Goal: Information Seeking & Learning: Learn about a topic

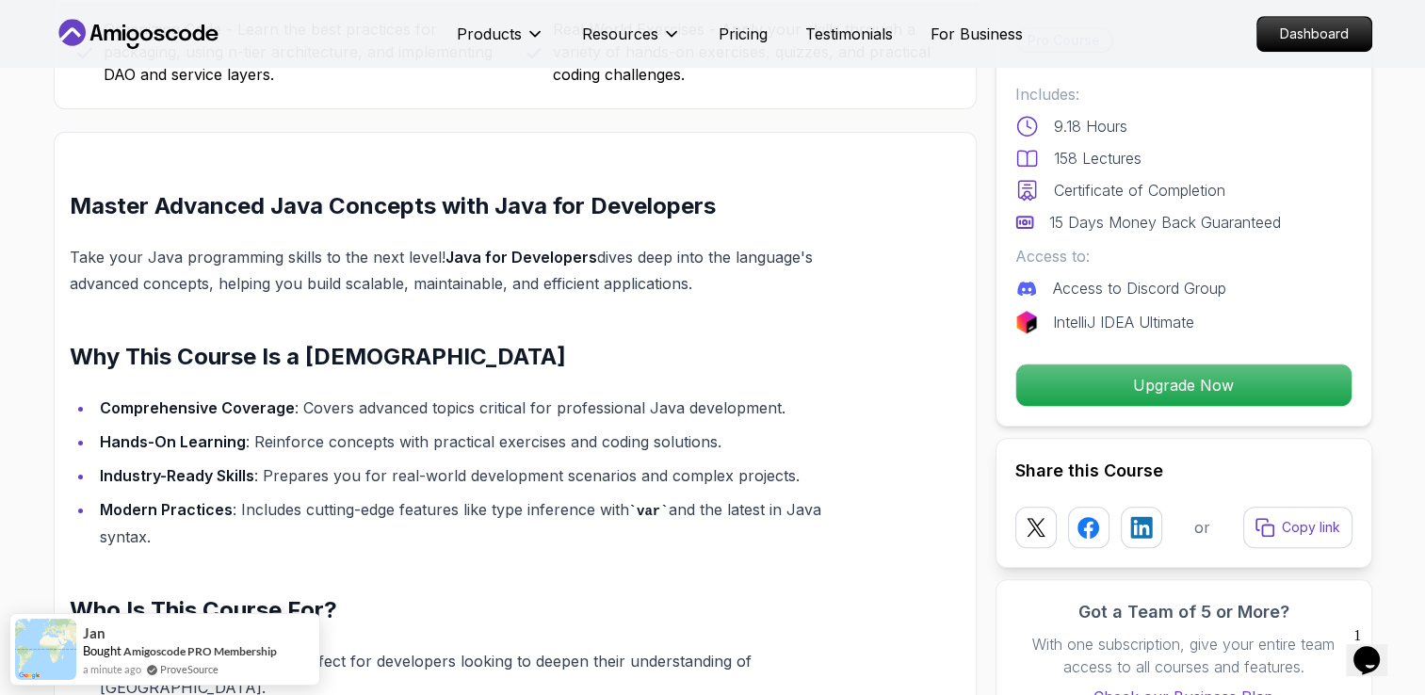
scroll to position [1217, 0]
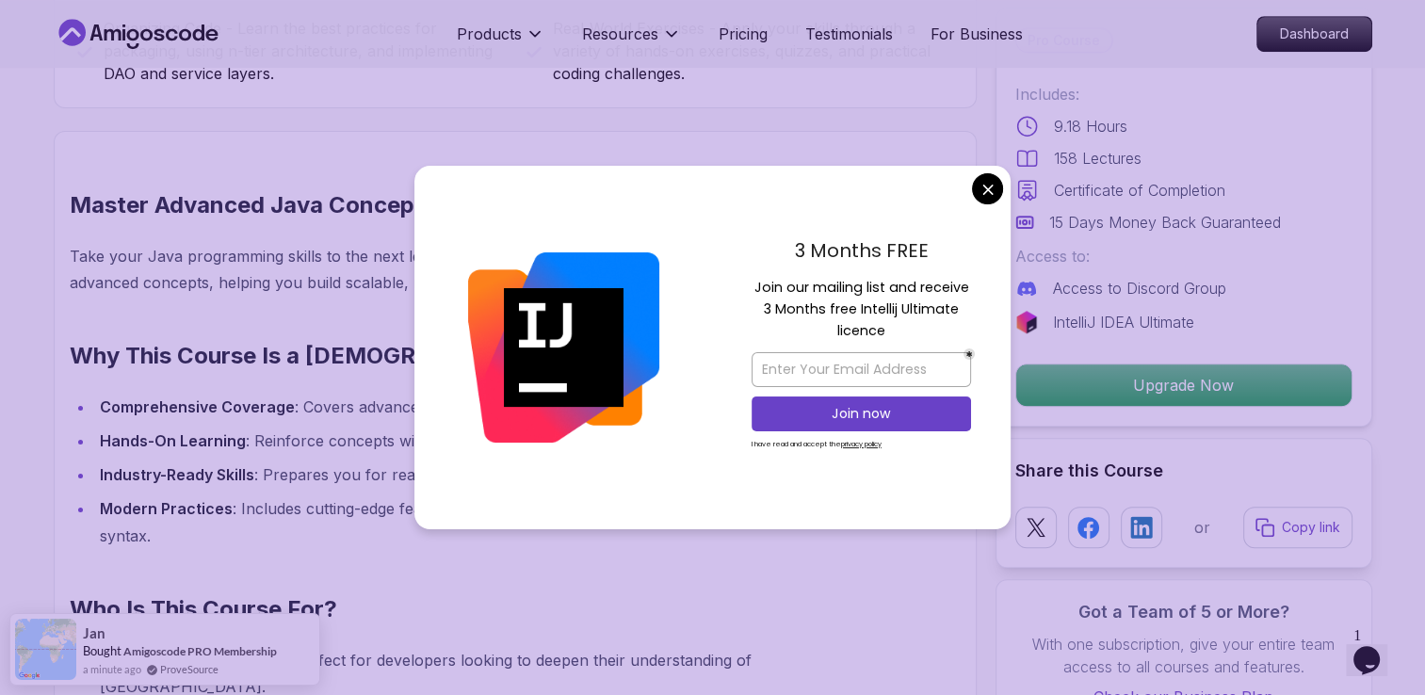
click at [994, 203] on div "3 Months FREE Join our mailing list and receive 3 Months free Intellij Ultimate…" at bounding box center [861, 348] width 299 height 364
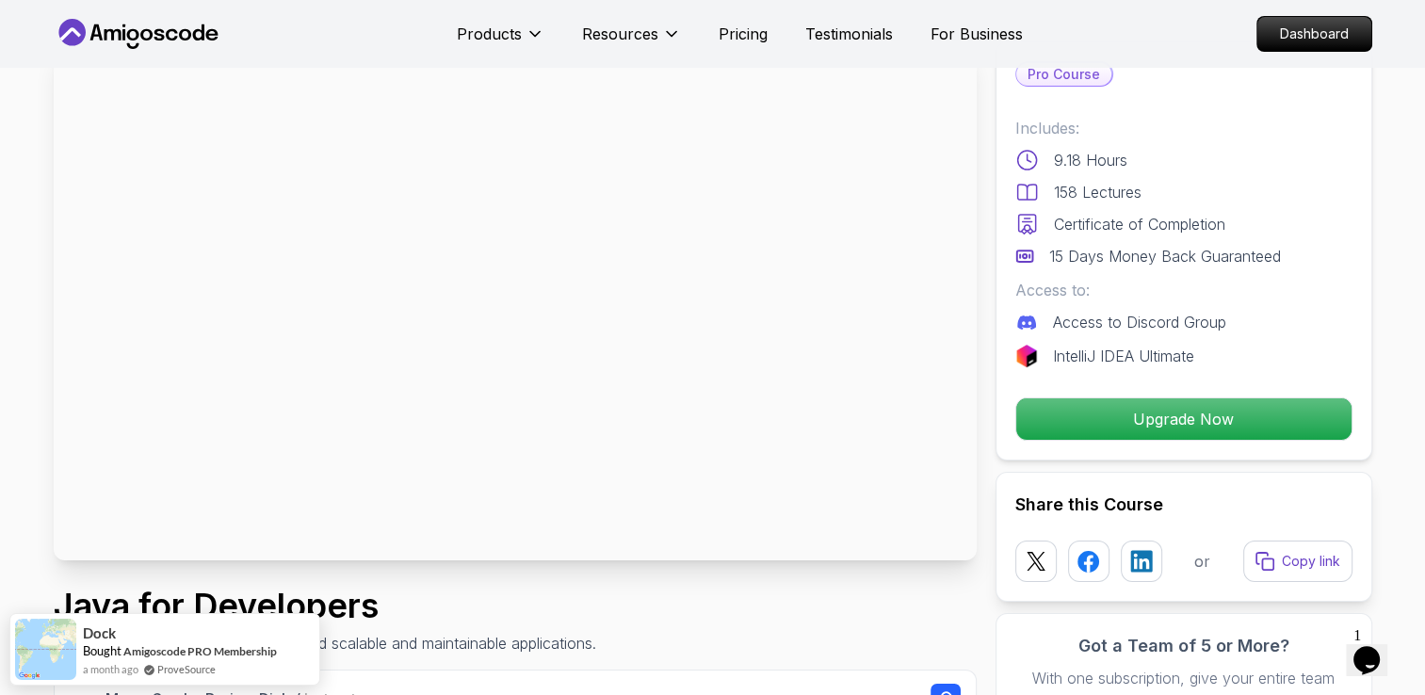
scroll to position [0, 0]
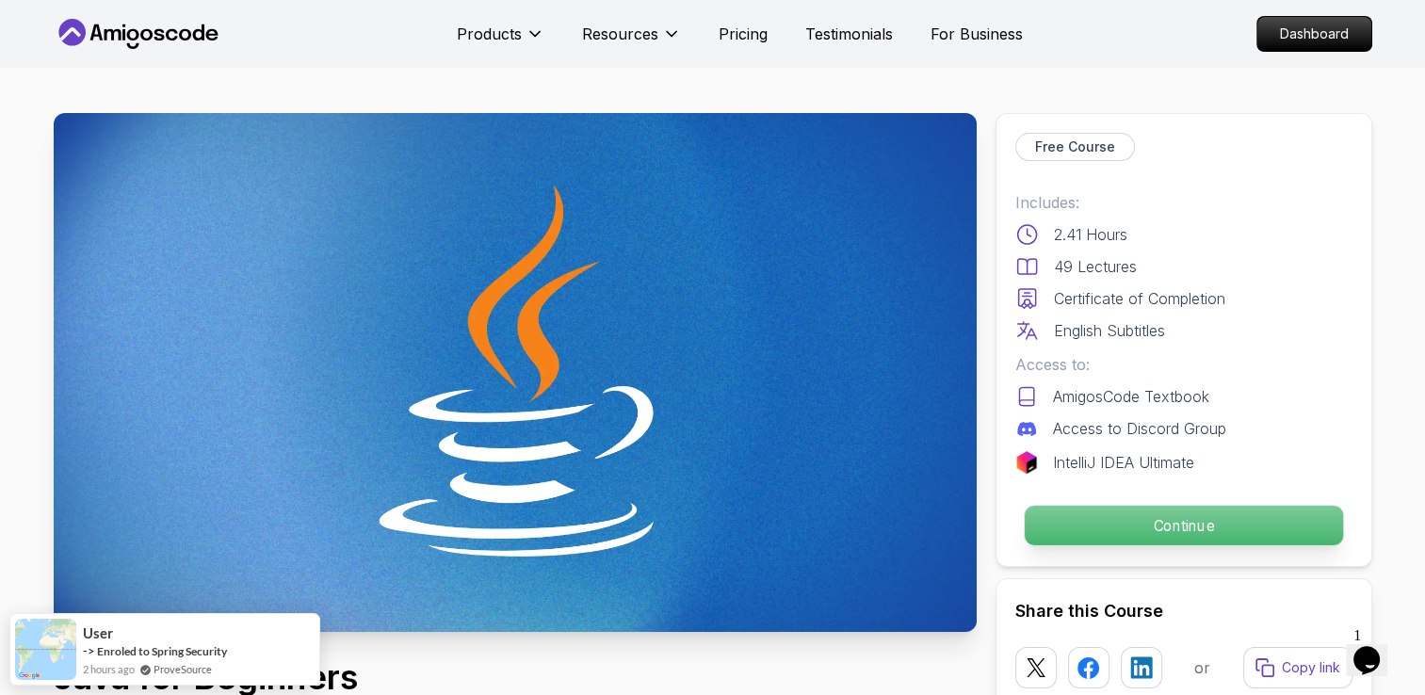
click at [1242, 524] on p "Continue" at bounding box center [1183, 526] width 318 height 40
